Goal: Transaction & Acquisition: Book appointment/travel/reservation

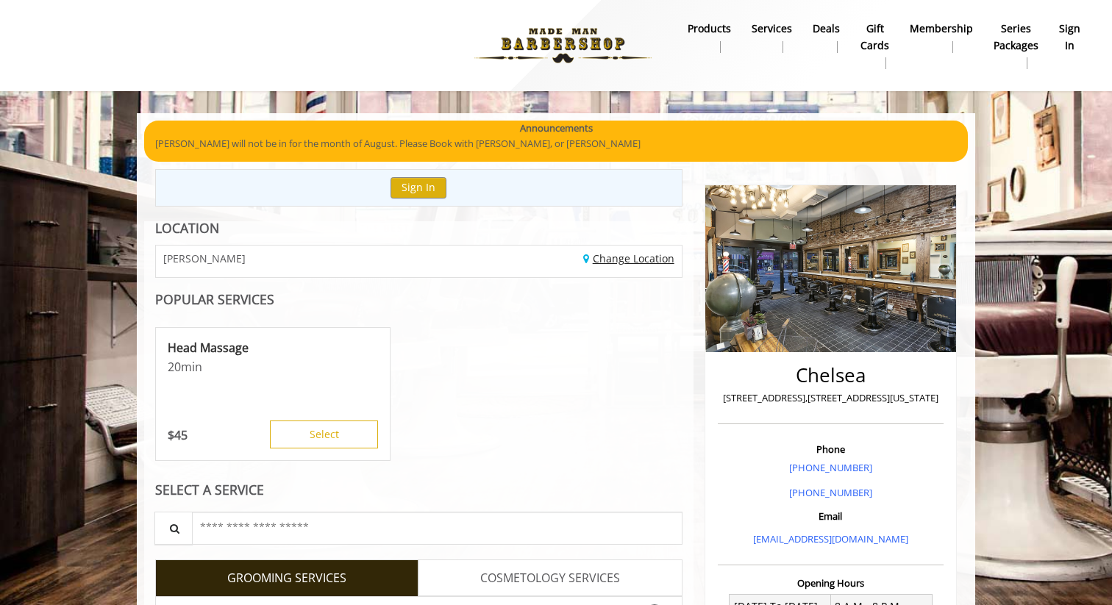
click at [630, 254] on link "Change Location" at bounding box center [628, 258] width 91 height 14
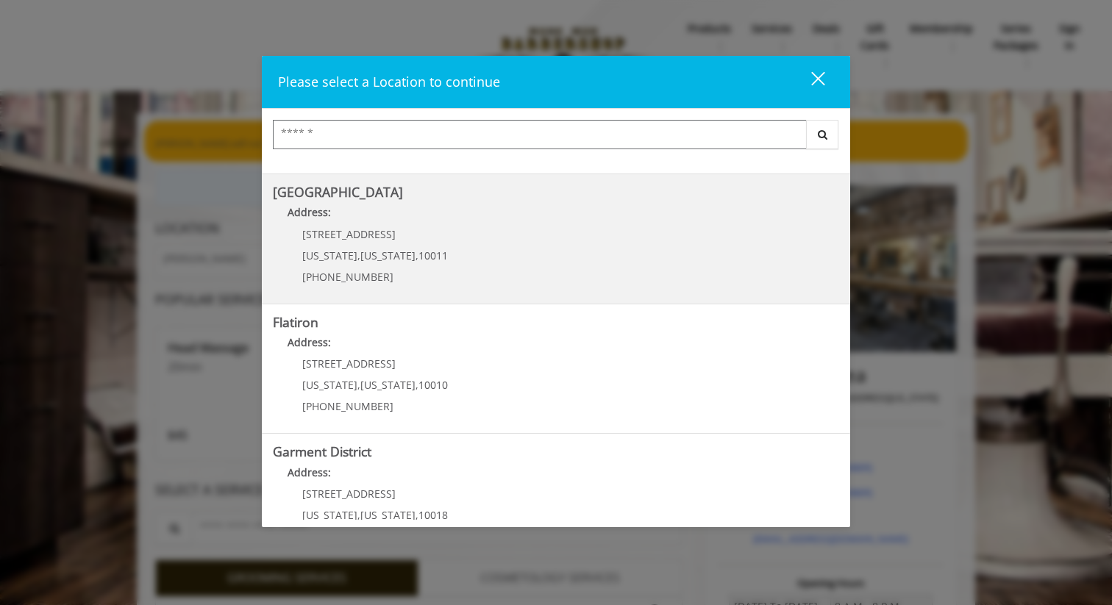
scroll to position [286, 0]
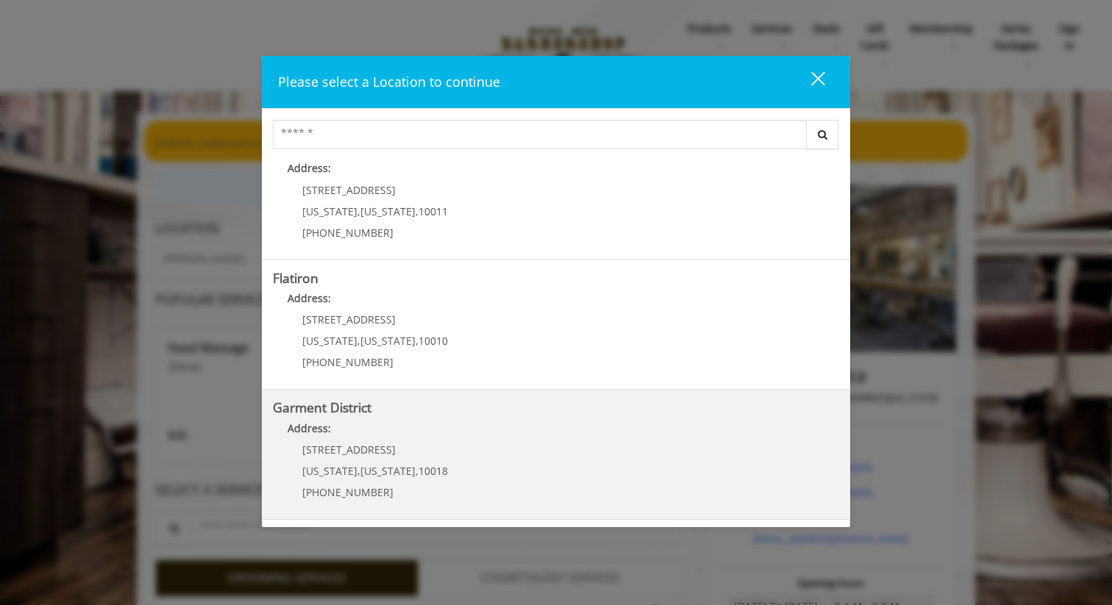
click at [351, 408] on b "Garment District" at bounding box center [322, 408] width 99 height 18
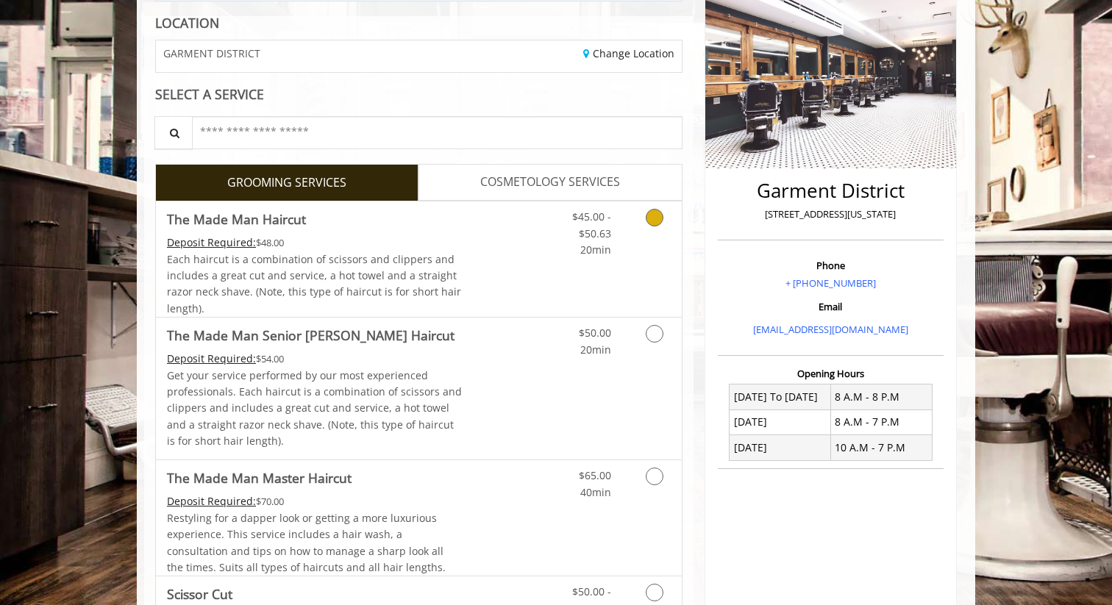
scroll to position [231, 0]
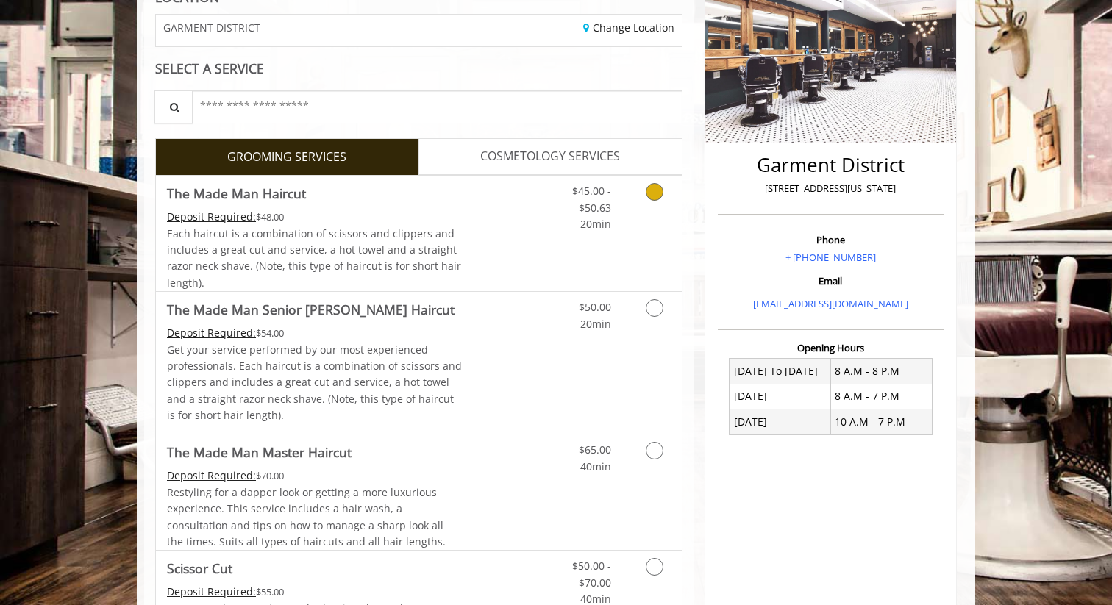
click at [654, 189] on icon "Grooming services" at bounding box center [655, 192] width 18 height 18
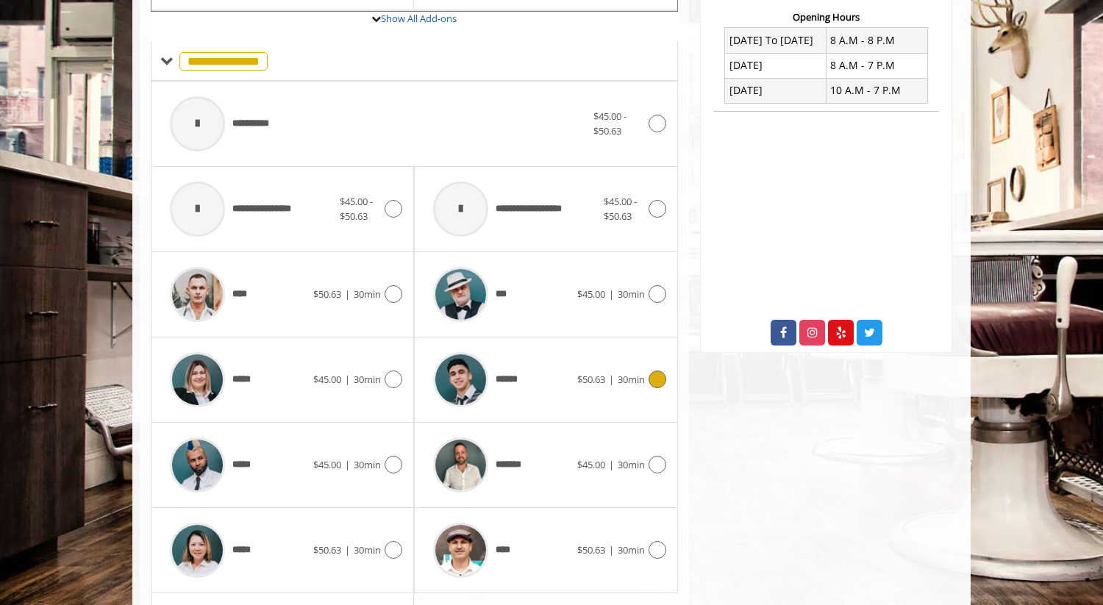
scroll to position [640, 0]
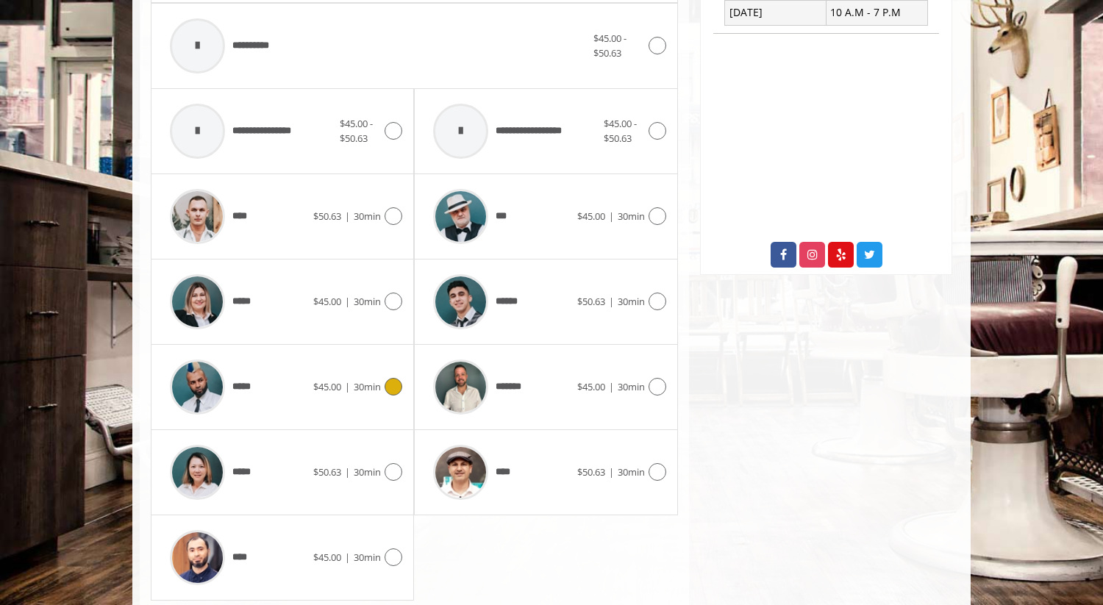
click at [396, 391] on icon at bounding box center [394, 387] width 18 height 18
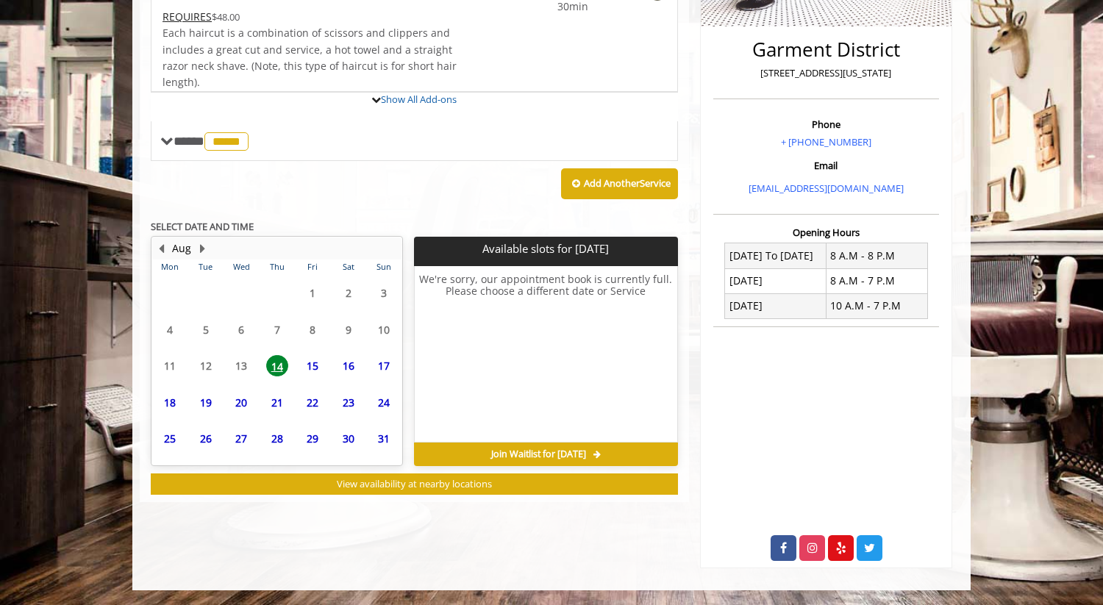
scroll to position [415, 0]
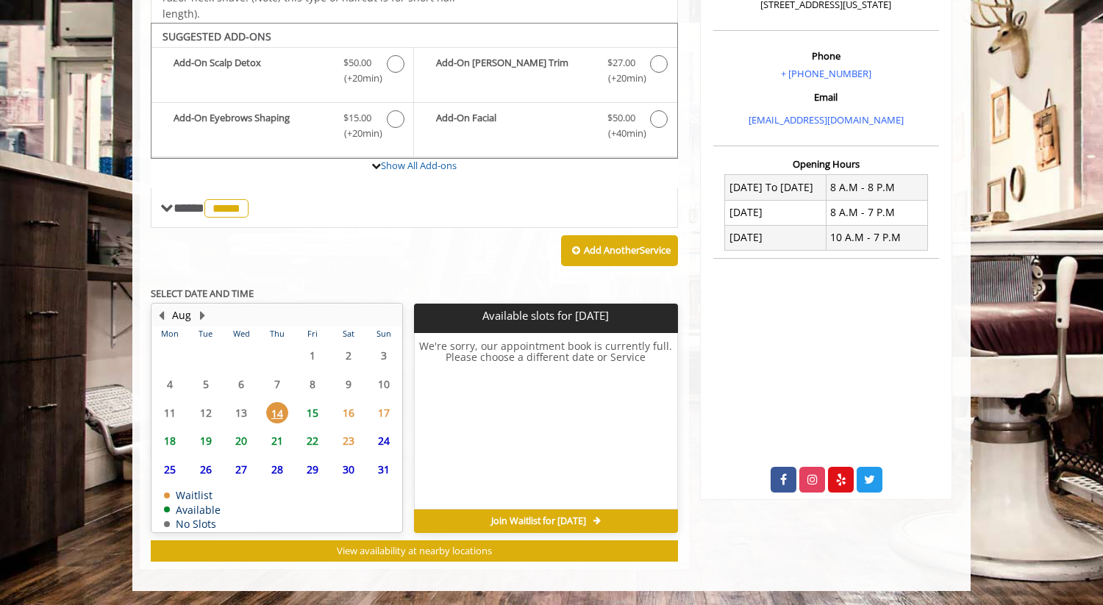
click at [319, 410] on span "15" at bounding box center [312, 412] width 22 height 21
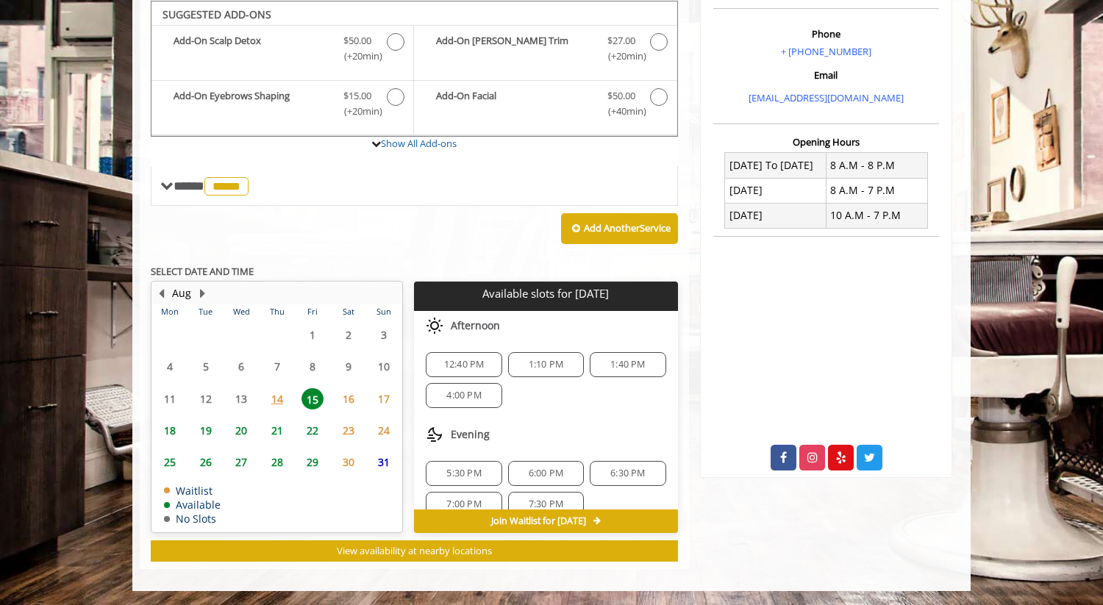
scroll to position [19, 0]
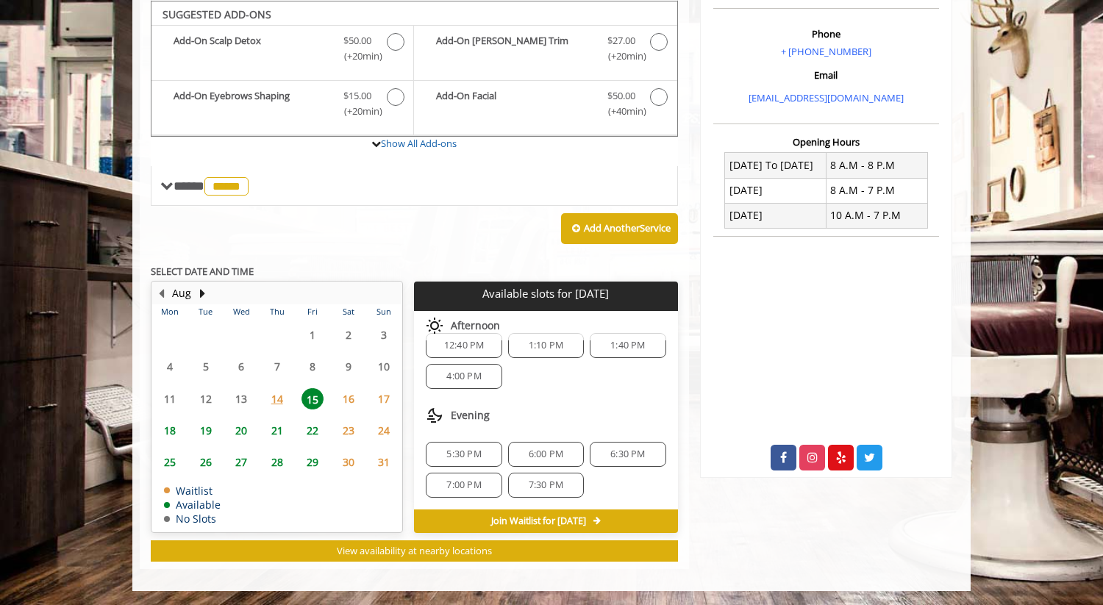
click at [485, 486] on span "7:00 PM" at bounding box center [463, 485] width 62 height 12
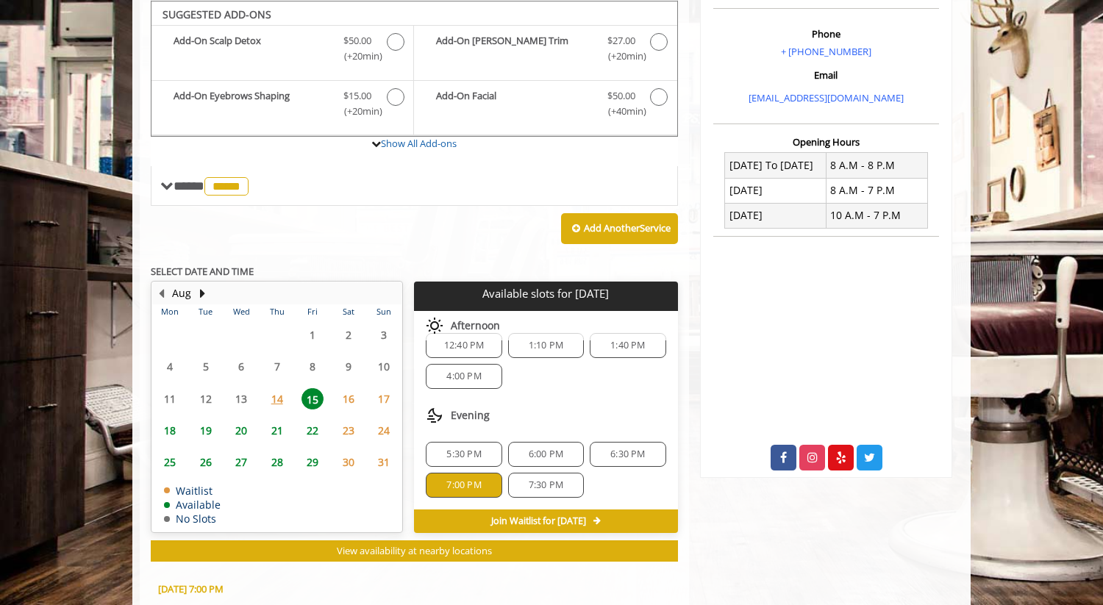
scroll to position [702, 0]
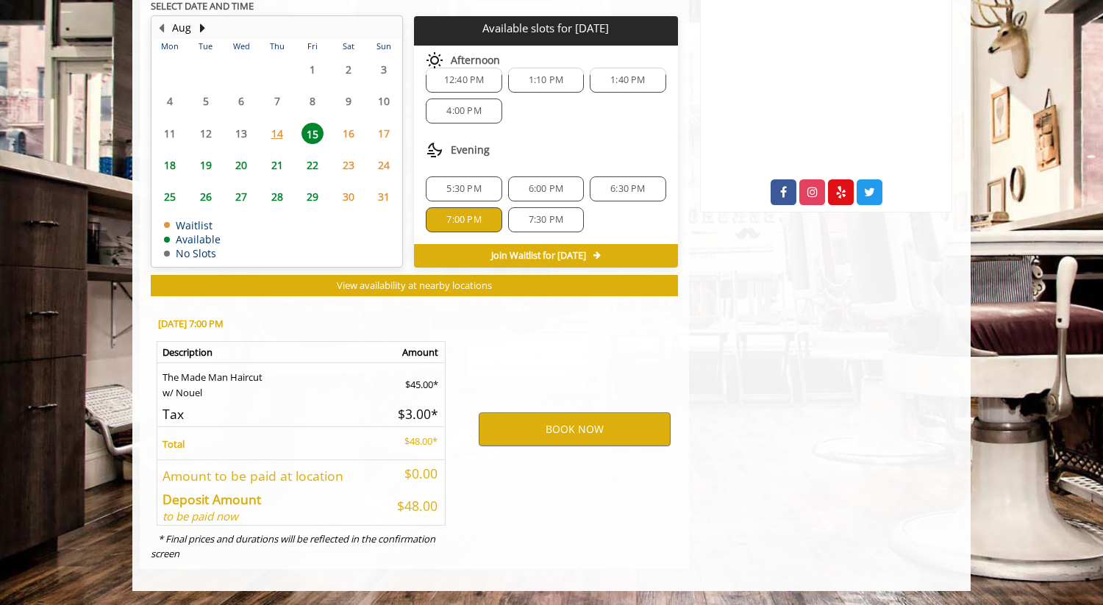
click at [565, 221] on span "7:30 PM" at bounding box center [546, 220] width 62 height 12
click at [627, 431] on button "BOOK NOW" at bounding box center [575, 429] width 192 height 34
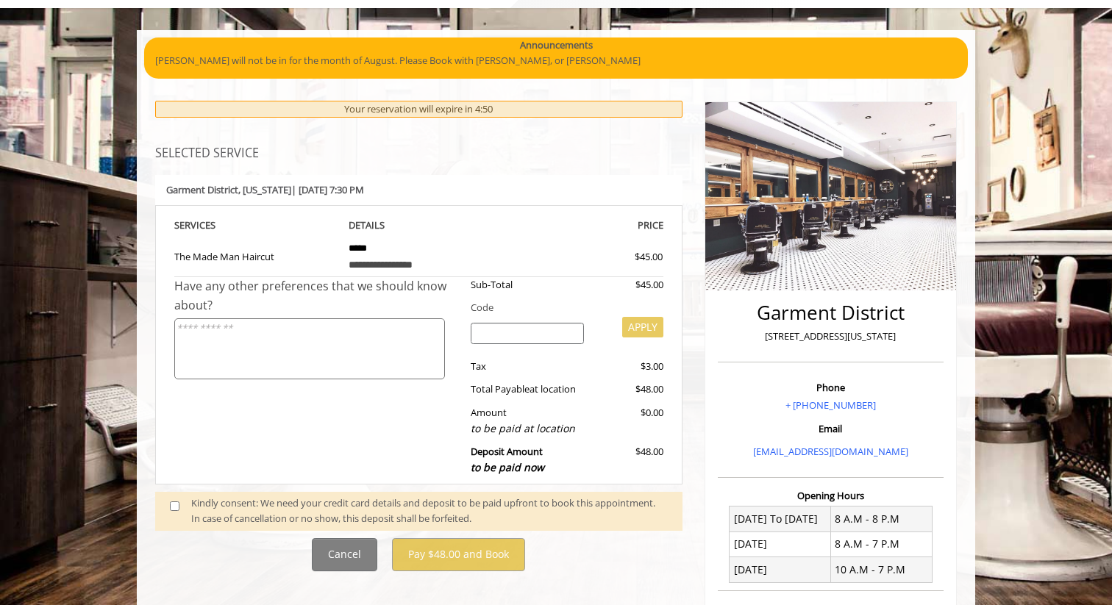
scroll to position [88, 0]
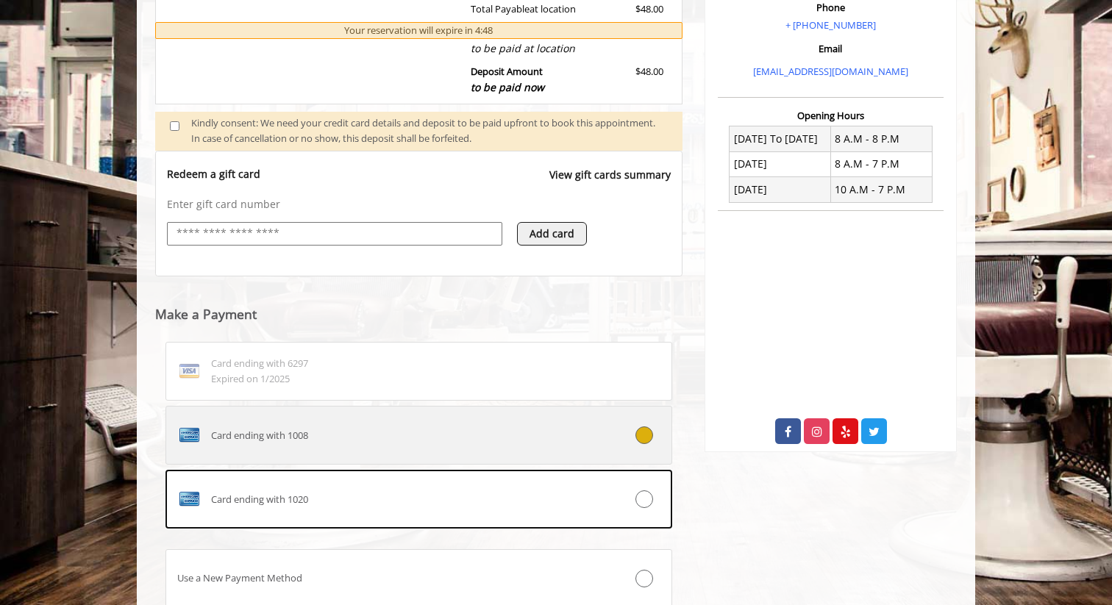
click at [246, 443] on div "Card ending with 1008" at bounding box center [376, 436] width 421 height 24
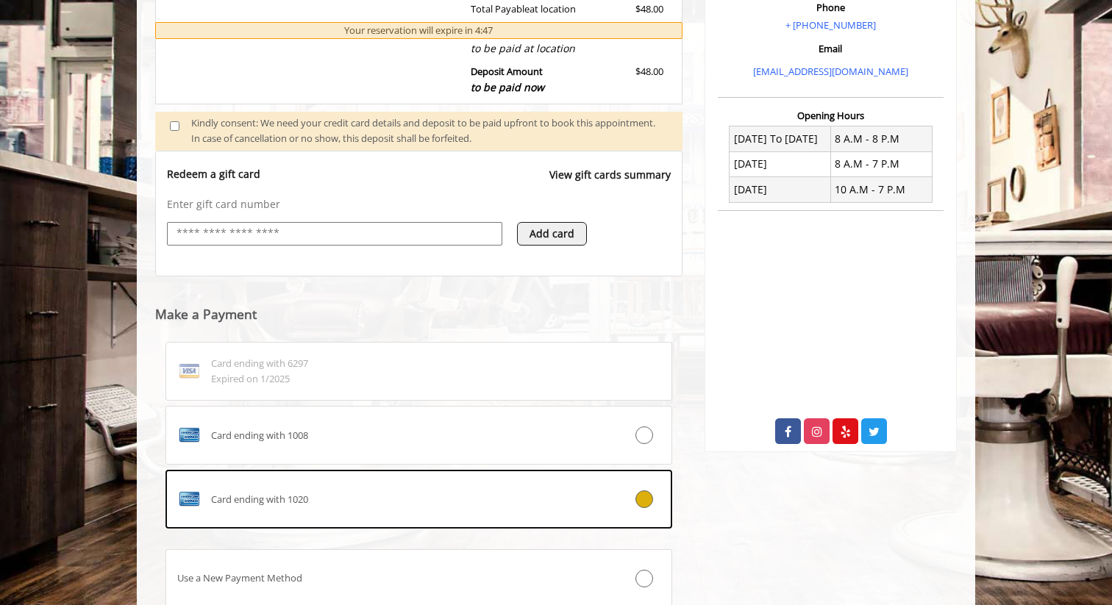
scroll to position [540, 0]
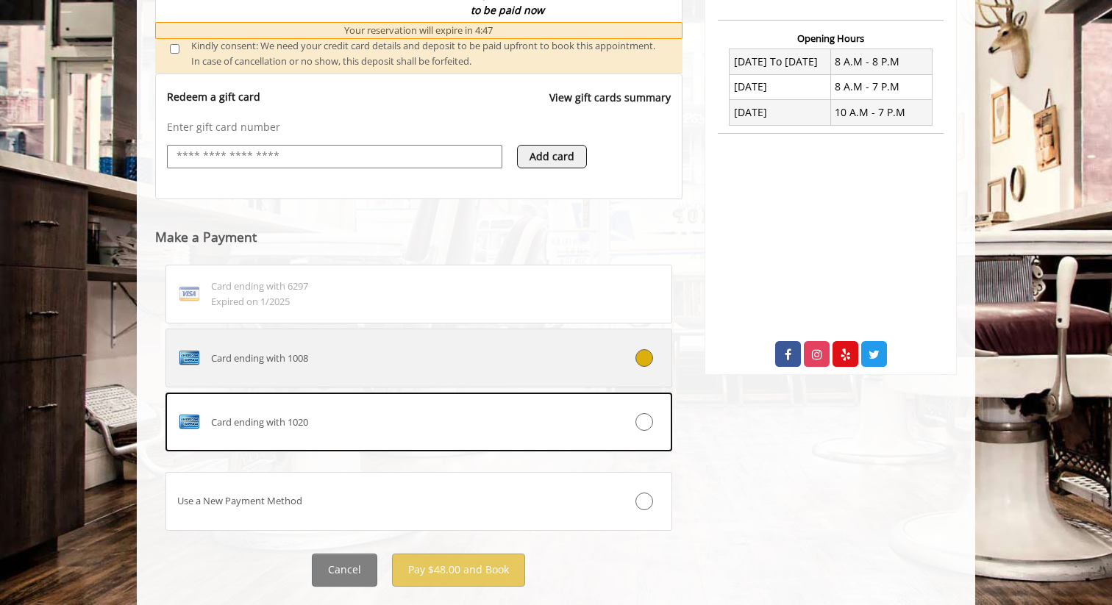
click at [245, 368] on div "Card ending with 1008" at bounding box center [376, 358] width 421 height 24
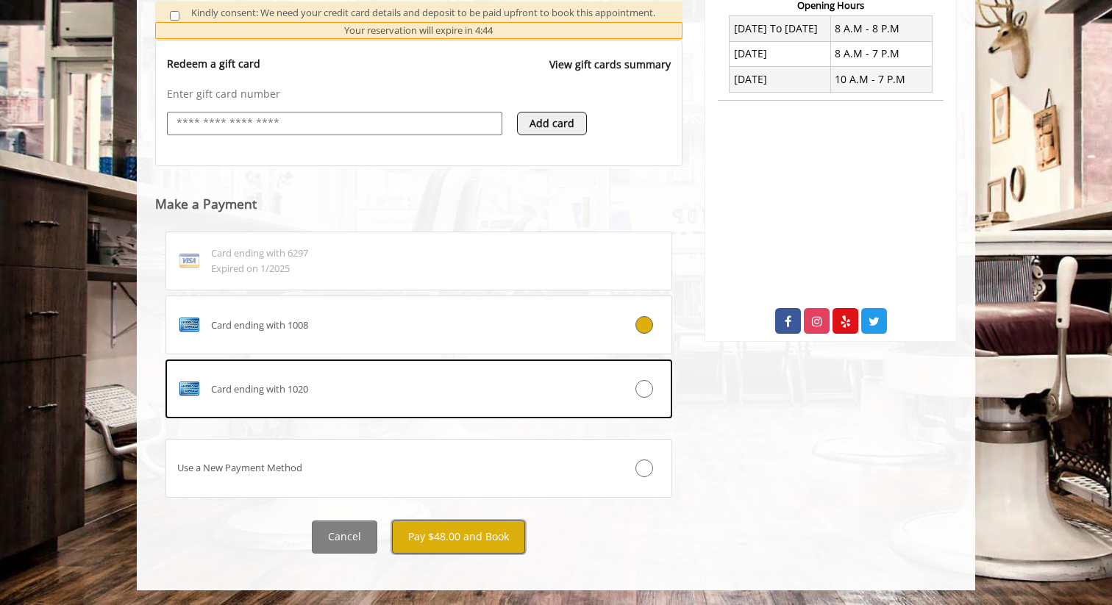
click at [456, 529] on button "Pay $48.00 and Book" at bounding box center [458, 537] width 133 height 33
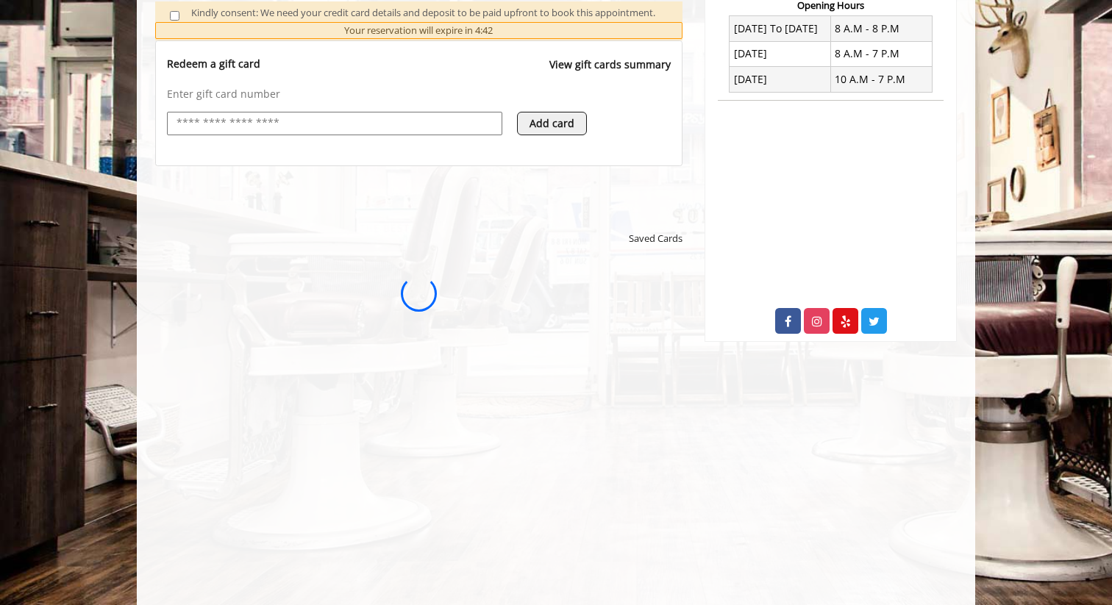
scroll to position [0, 0]
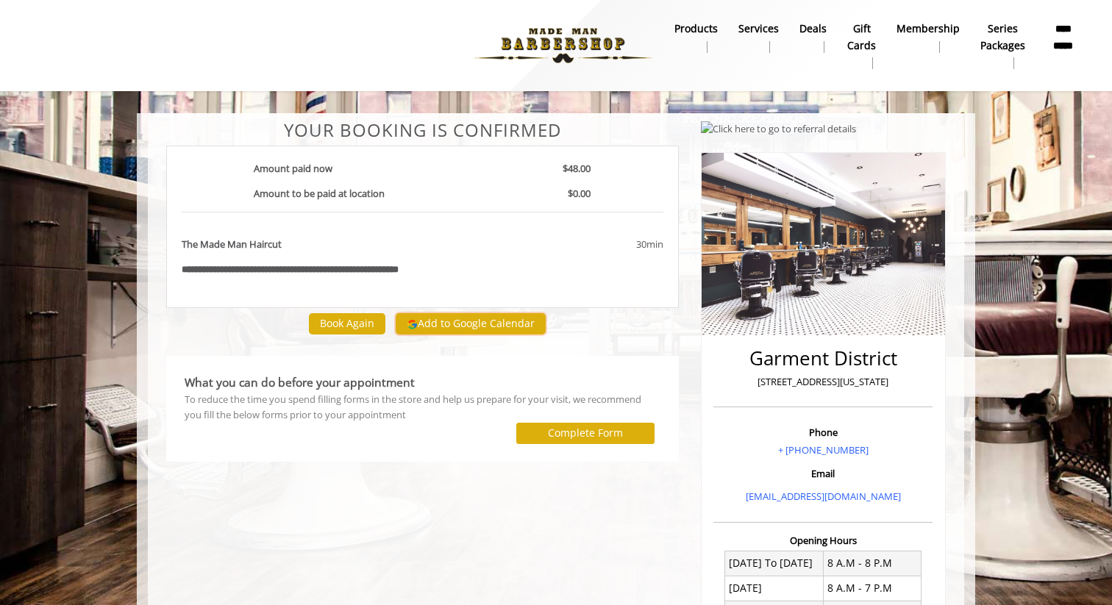
click at [490, 317] on button "Add to Google Calendar" at bounding box center [471, 324] width 150 height 22
